Goal: Task Accomplishment & Management: Manage account settings

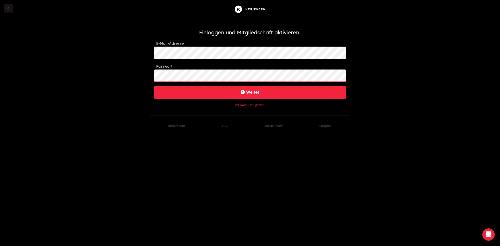
click button "Weiter" at bounding box center [250, 92] width 192 height 13
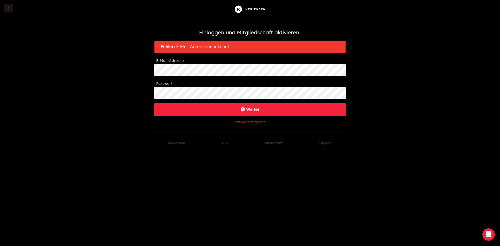
click button "Weiter" at bounding box center [250, 109] width 192 height 13
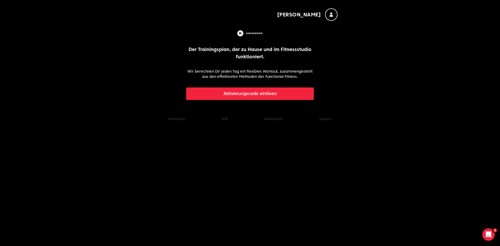
click at [345, 50] on div "[PERSON_NAME] Der Trainingsplan, der zu Hause und im Fitnessstudio funktioniert…" at bounding box center [250, 50] width 200 height 100
click at [231, 72] on p "Wir berechnen Dir jeden Tag ein flexibles Workout, zusammengestellt aus den eff…" at bounding box center [250, 74] width 128 height 10
drag, startPoint x: 286, startPoint y: 77, endPoint x: 299, endPoint y: 57, distance: 23.8
click at [287, 73] on p "Wir berechnen Dir jeden Tag ein flexibles Workout, zusammengestellt aus den eff…" at bounding box center [250, 74] width 128 height 10
click at [331, 13] on icon "button" at bounding box center [332, 15] width 4 height 4
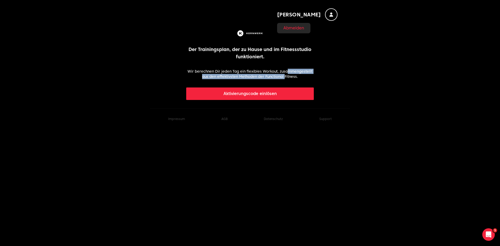
click at [314, 13] on span "[PERSON_NAME]" at bounding box center [299, 14] width 44 height 7
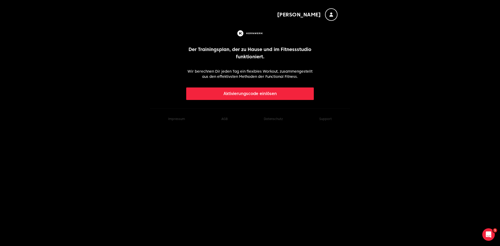
click at [300, 16] on div "[PERSON_NAME]" at bounding box center [250, 10] width 192 height 21
click at [310, 14] on span "[PERSON_NAME]" at bounding box center [299, 14] width 44 height 7
